Goal: Find specific page/section: Find specific page/section

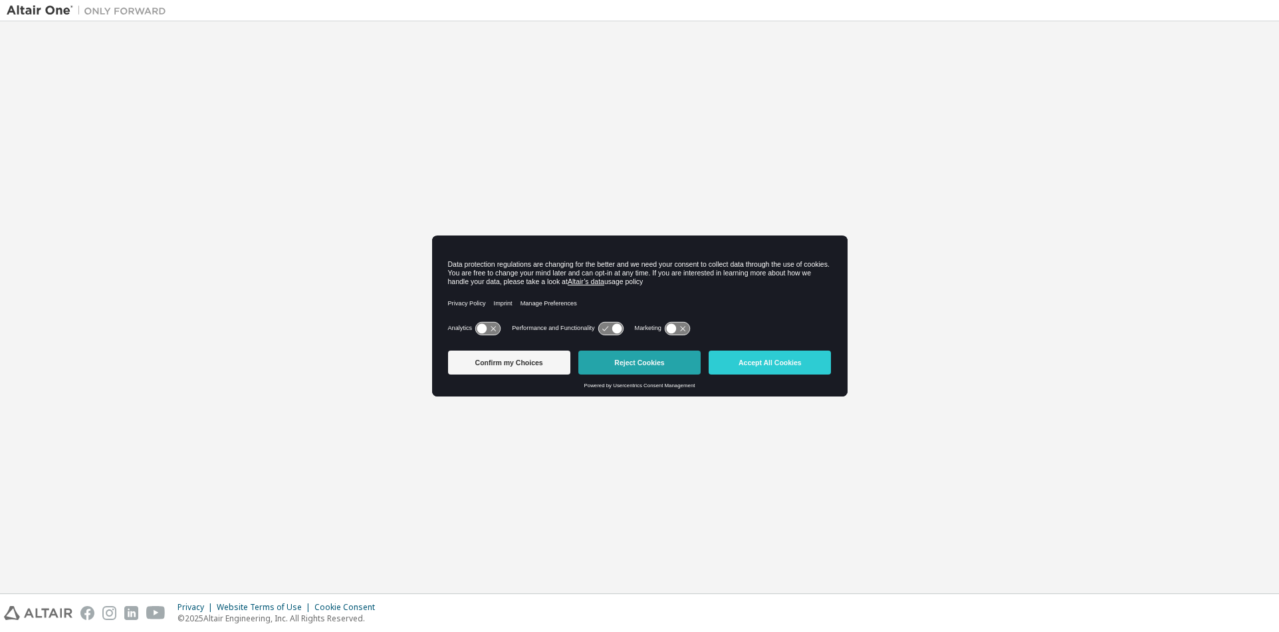
click at [630, 356] on button "Reject Cookies" at bounding box center [639, 362] width 122 height 24
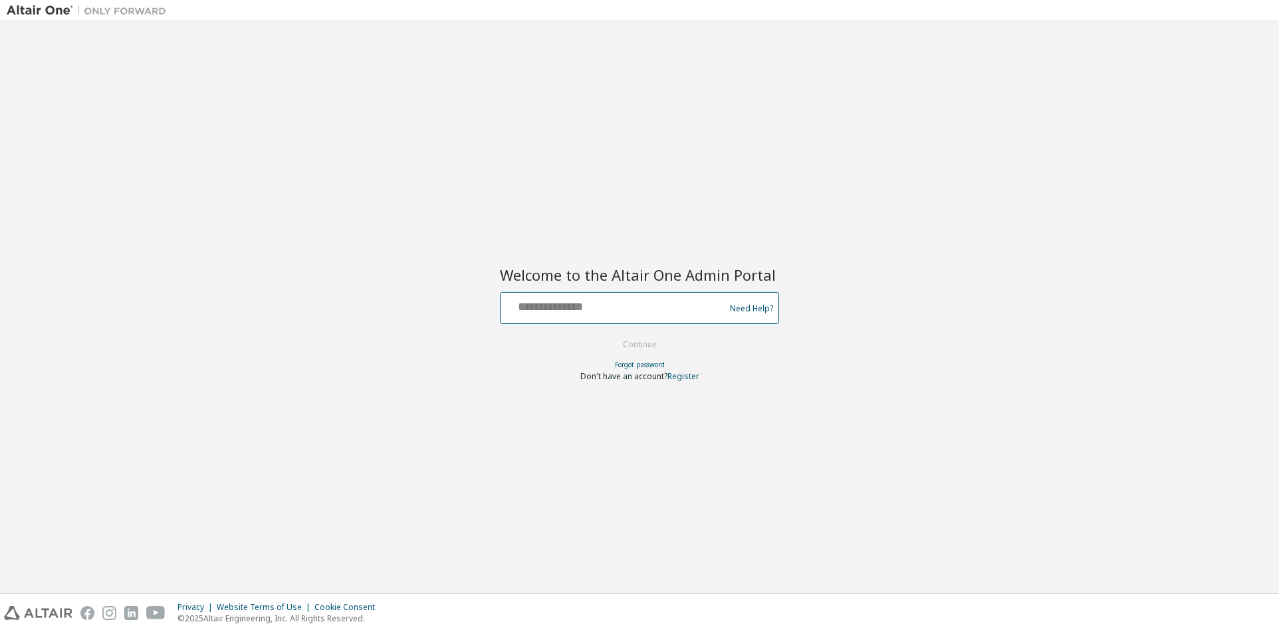
click at [564, 303] on input "text" at bounding box center [614, 304] width 217 height 19
click at [645, 299] on input "text" at bounding box center [614, 304] width 217 height 19
type input "**********"
click at [609, 334] on button "Continue" at bounding box center [640, 344] width 62 height 20
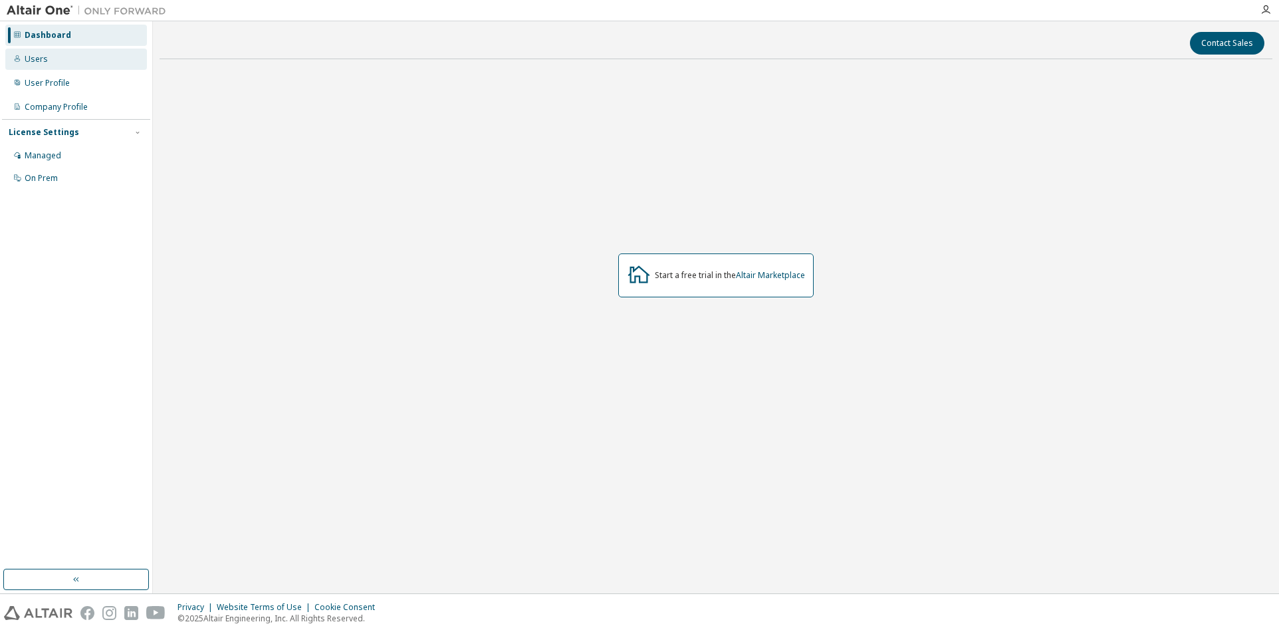
click at [56, 62] on div "Users" at bounding box center [76, 59] width 142 height 21
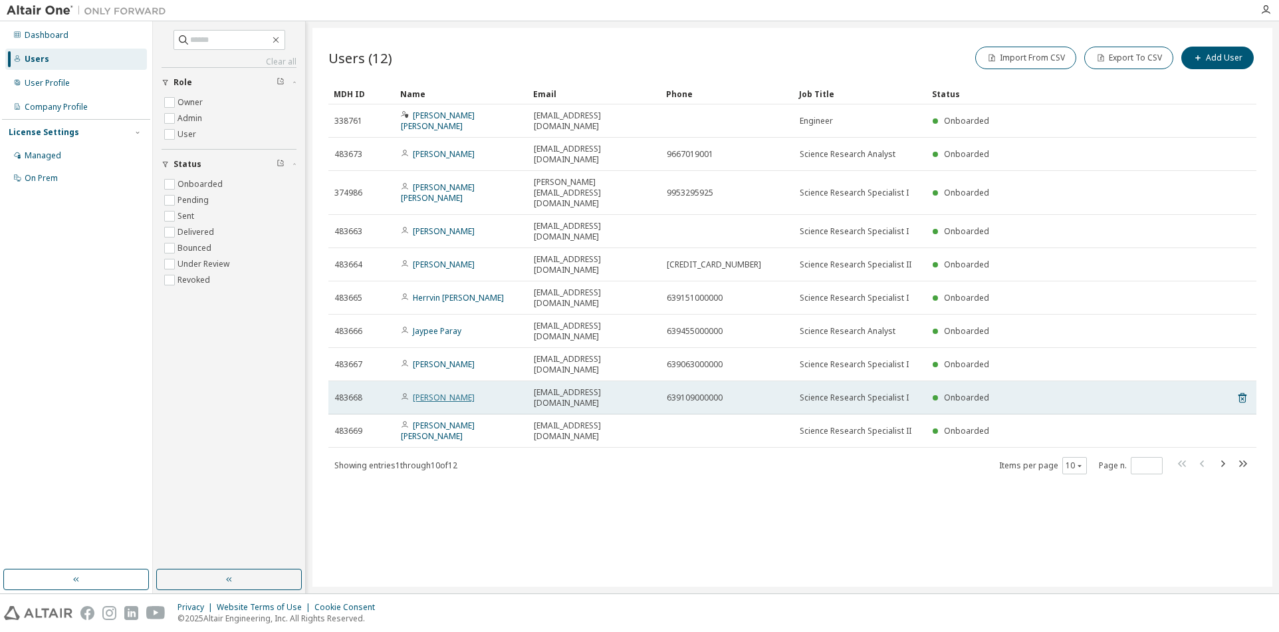
click at [449, 392] on link "Lore Joy Alarcio" at bounding box center [444, 397] width 62 height 11
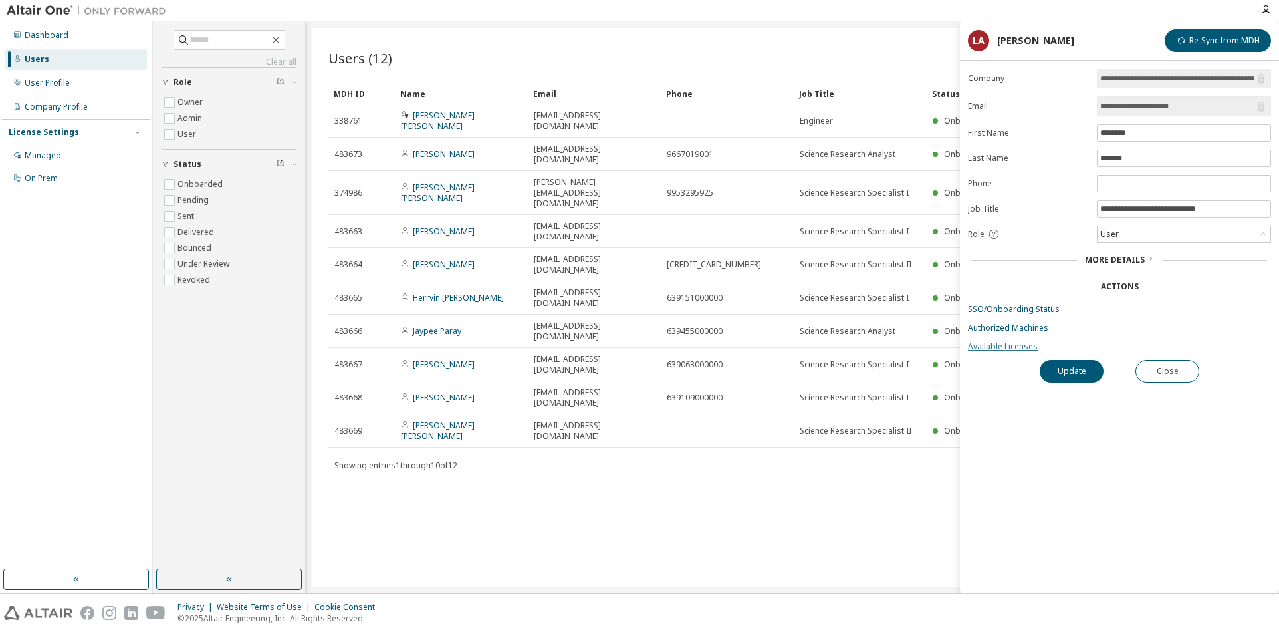
click at [1005, 344] on link "Available Licenses" at bounding box center [1119, 346] width 303 height 11
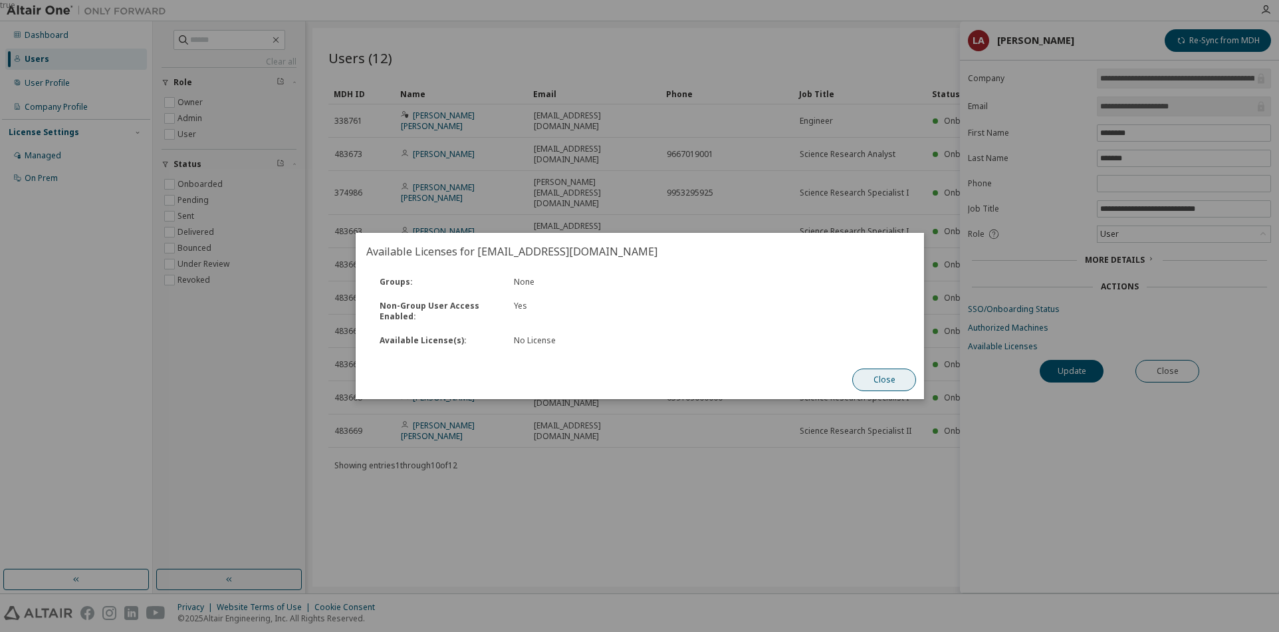
click at [869, 372] on button "Close" at bounding box center [884, 379] width 64 height 23
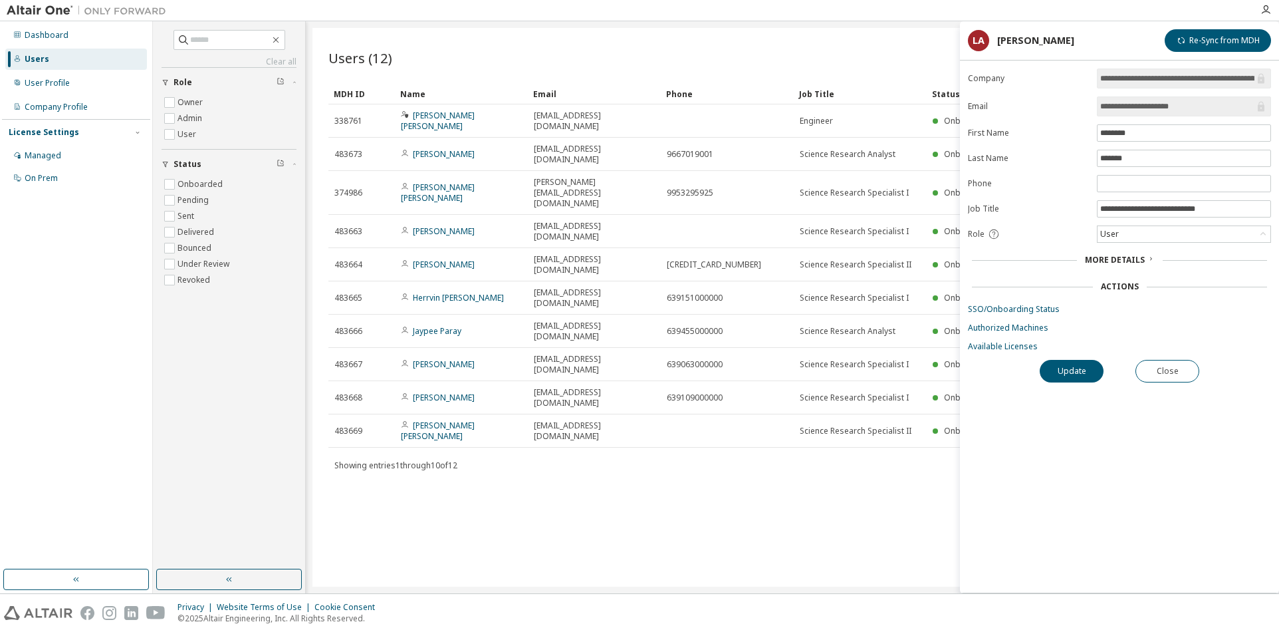
click at [1014, 321] on form "**********" at bounding box center [1119, 209] width 303 height 283
click at [1017, 326] on link "Authorized Machines" at bounding box center [1119, 327] width 303 height 11
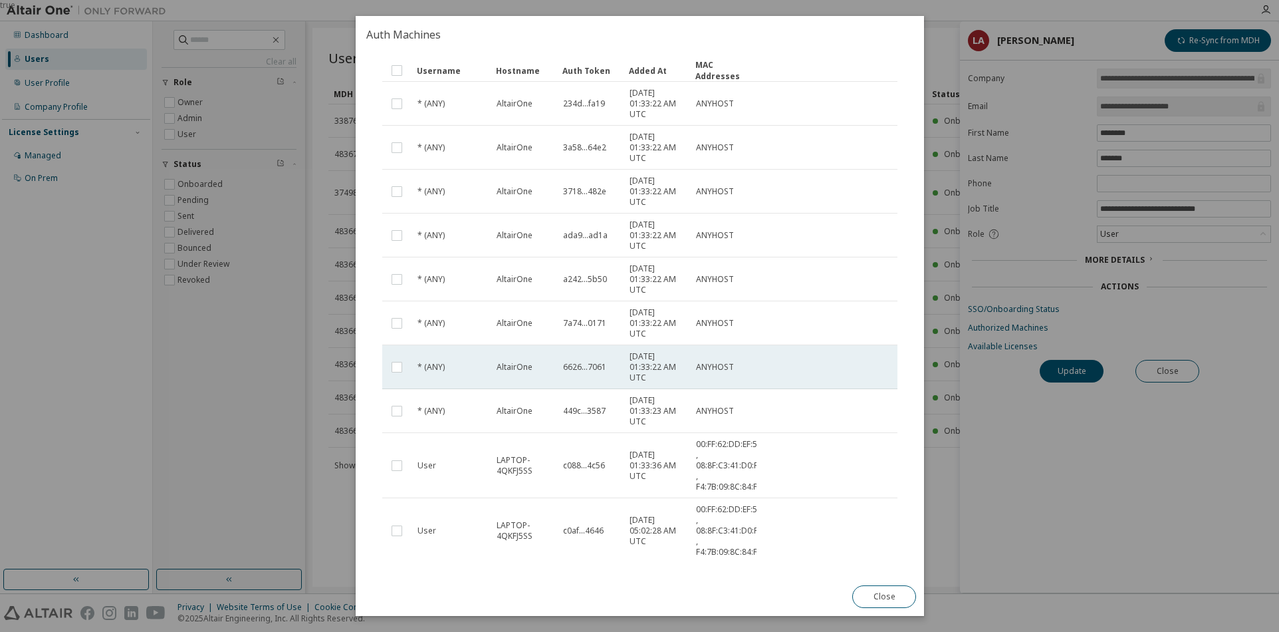
scroll to position [132, 0]
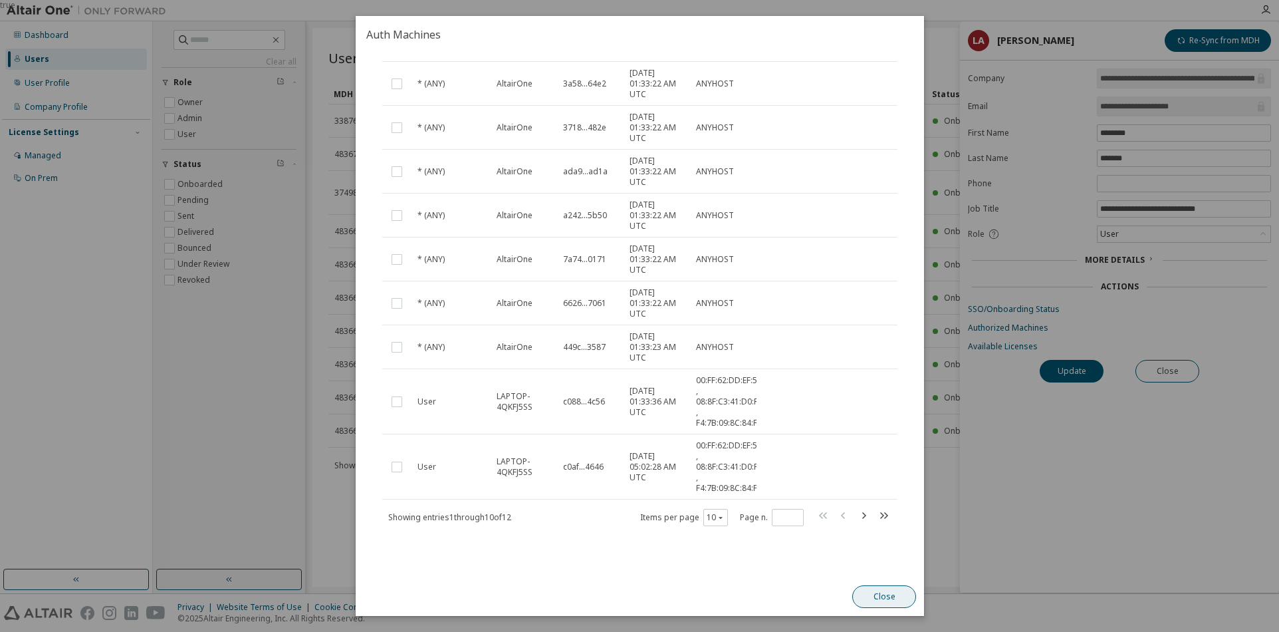
click at [899, 590] on button "Close" at bounding box center [884, 596] width 64 height 23
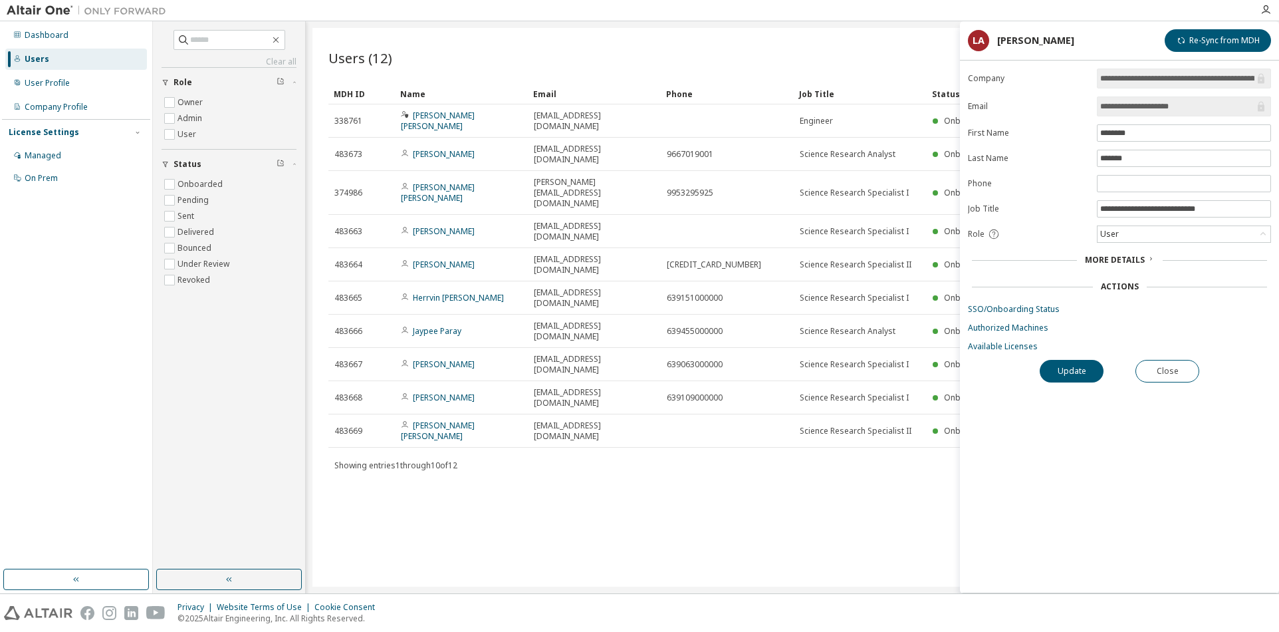
click at [1097, 261] on span "More Details" at bounding box center [1115, 259] width 60 height 11
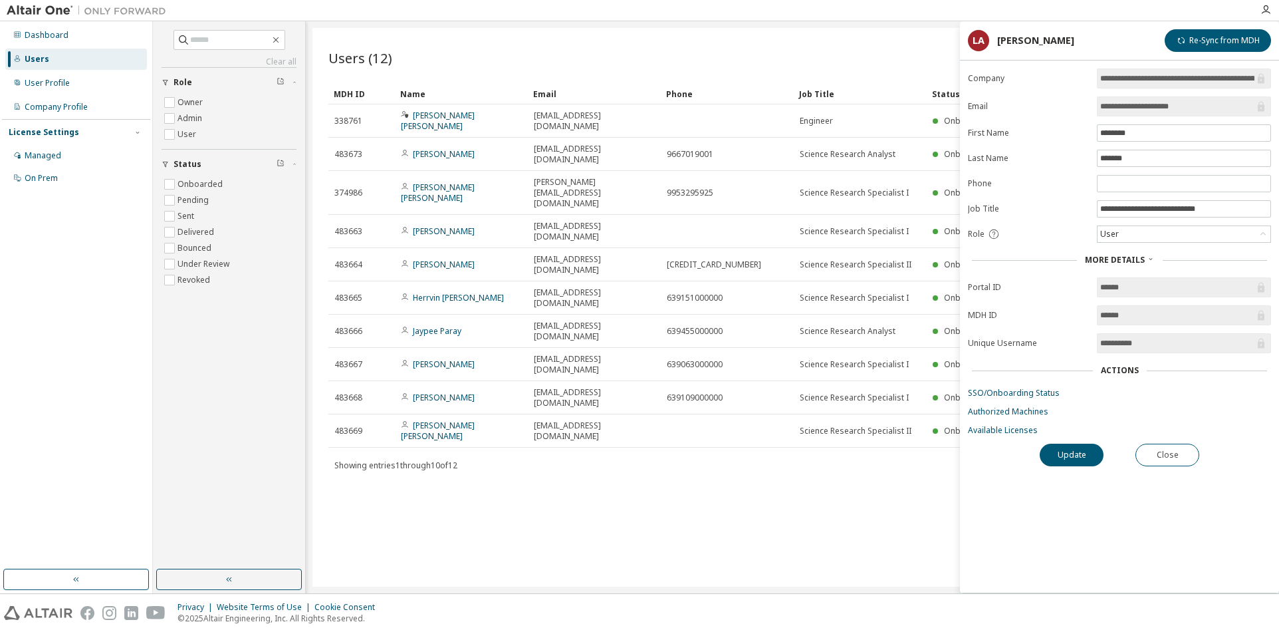
click at [1097, 261] on span "More Details" at bounding box center [1115, 259] width 60 height 11
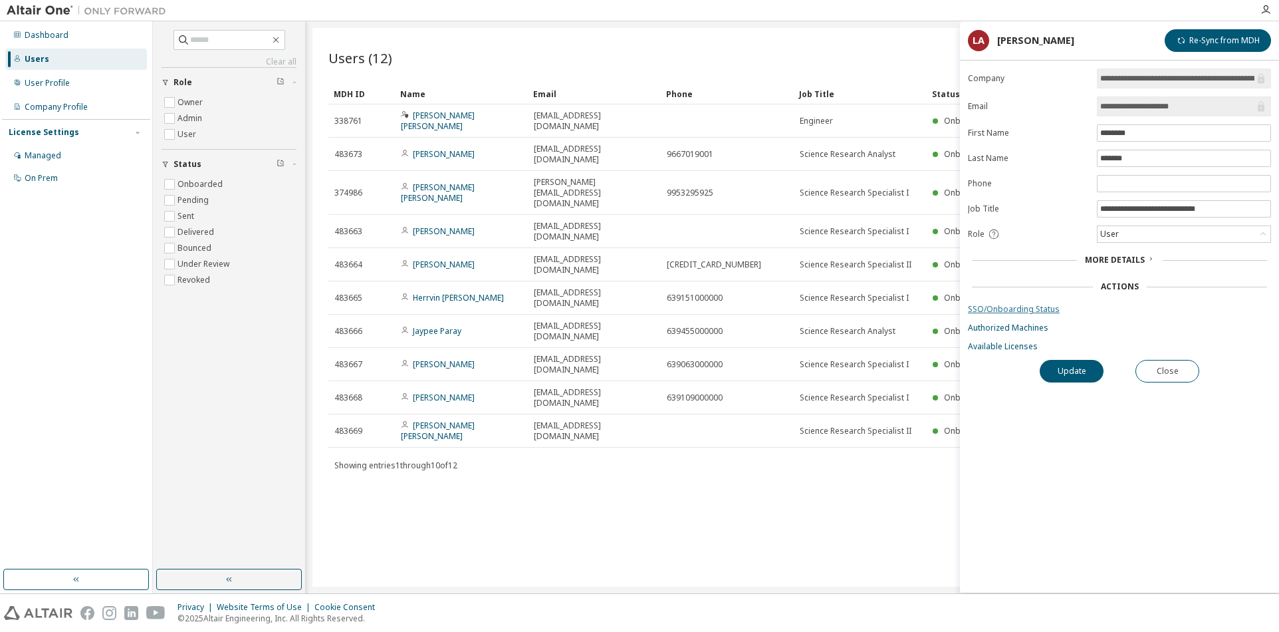
click at [1016, 308] on link "SSO/Onboarding Status" at bounding box center [1119, 309] width 303 height 11
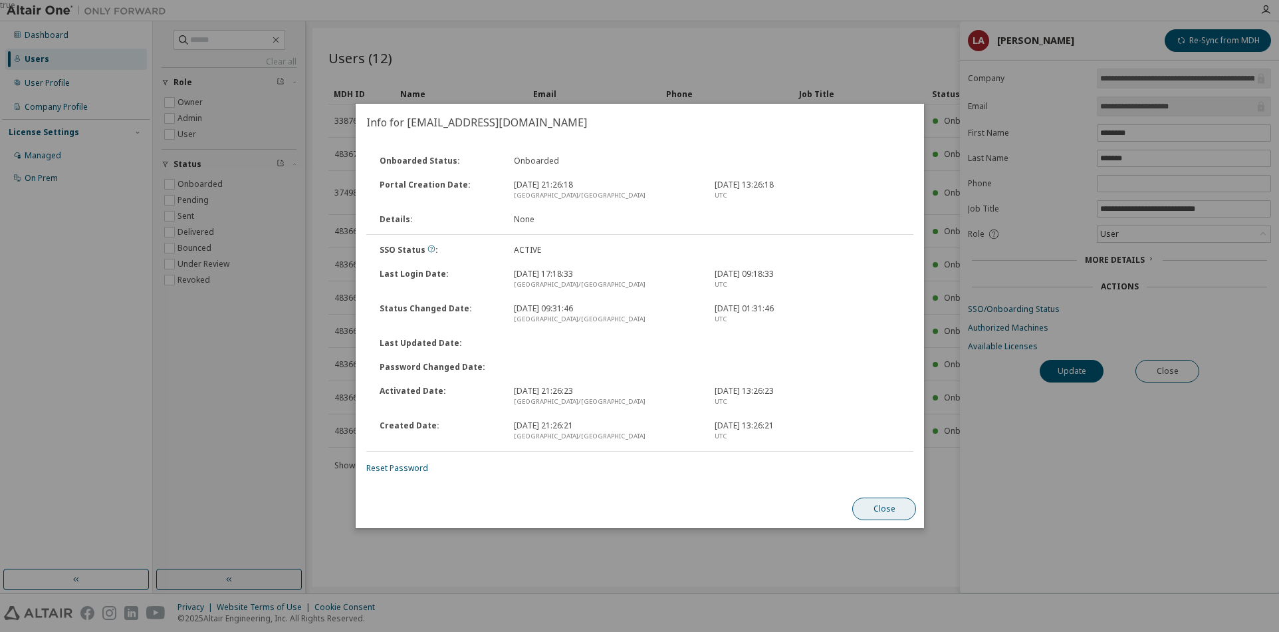
click at [893, 507] on button "Close" at bounding box center [884, 508] width 64 height 23
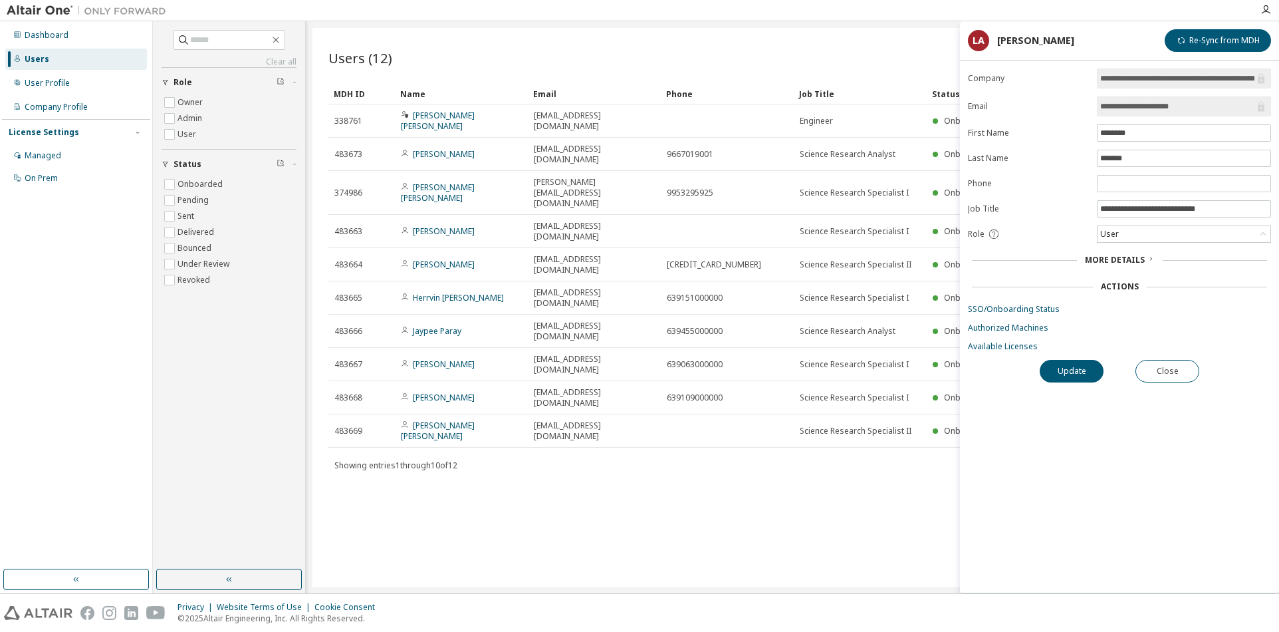
click at [655, 403] on div "Users (12) Import From CSV Export To CSV Add User Clear Load Save Save As Field…" at bounding box center [792, 307] width 960 height 558
